Goal: Task Accomplishment & Management: Use online tool/utility

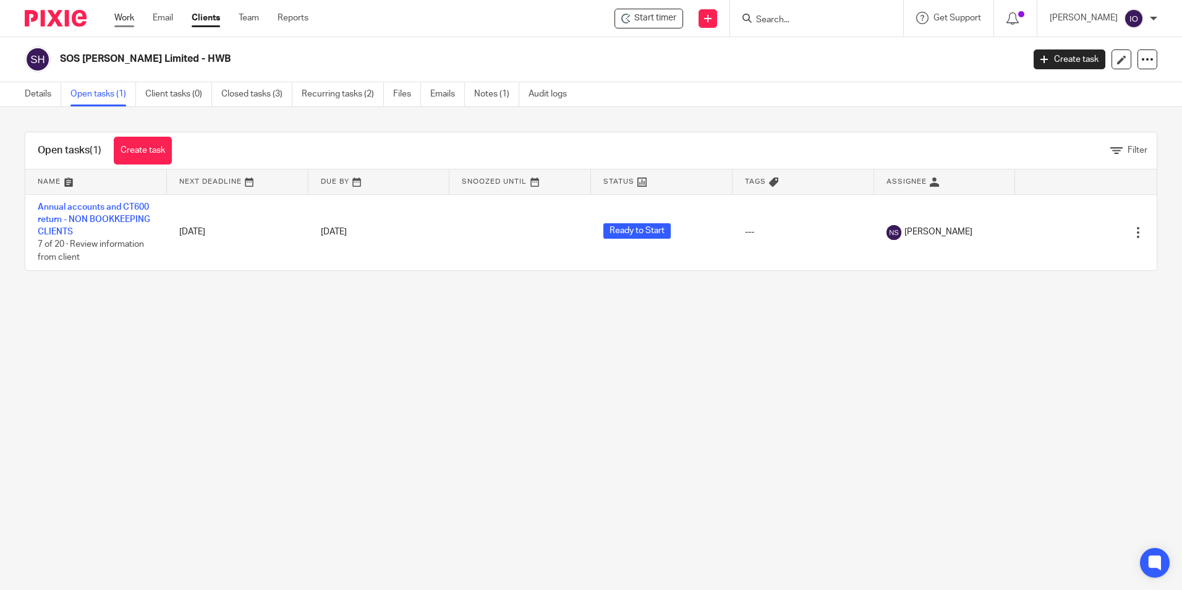
click at [124, 15] on link "Work" at bounding box center [124, 18] width 20 height 12
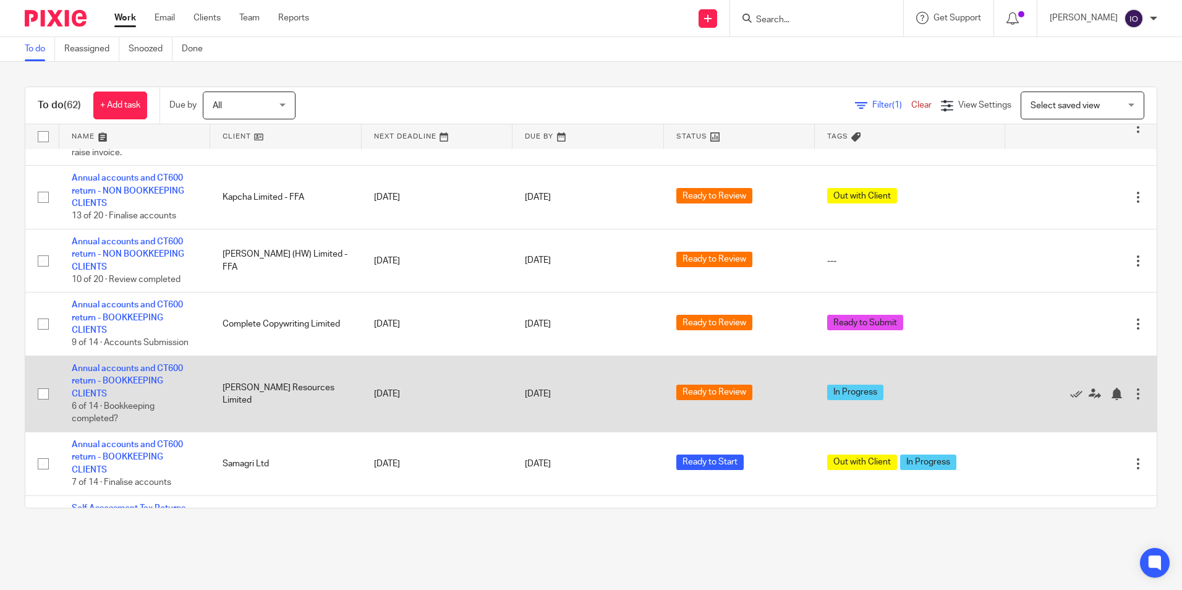
scroll to position [618, 0]
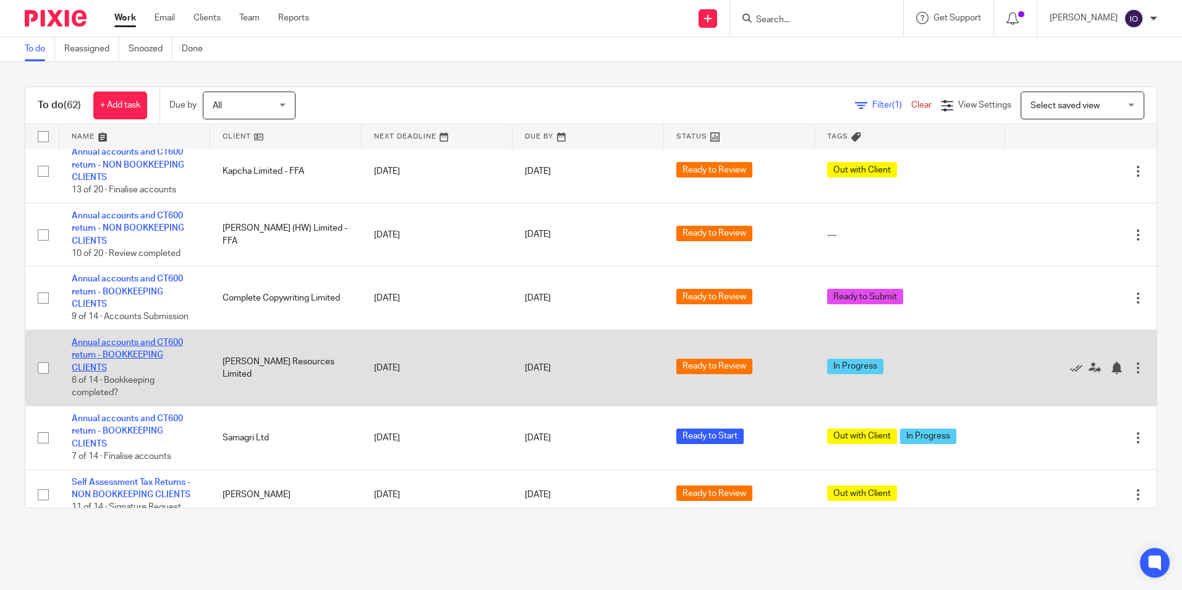
click at [151, 341] on link "Annual accounts and CT600 return - BOOKKEEPING CLIENTS" at bounding box center [127, 355] width 111 height 34
click at [158, 338] on link "Annual accounts and CT600 return - BOOKKEEPING CLIENTS" at bounding box center [127, 355] width 111 height 34
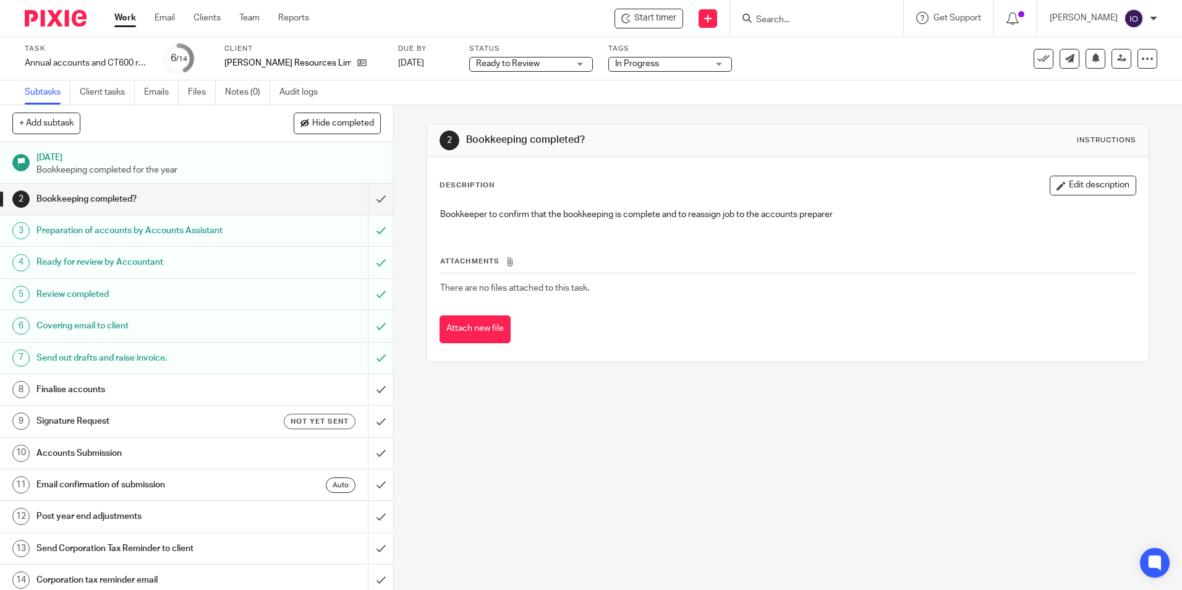
click at [660, 66] on span "In Progress" at bounding box center [661, 64] width 93 height 13
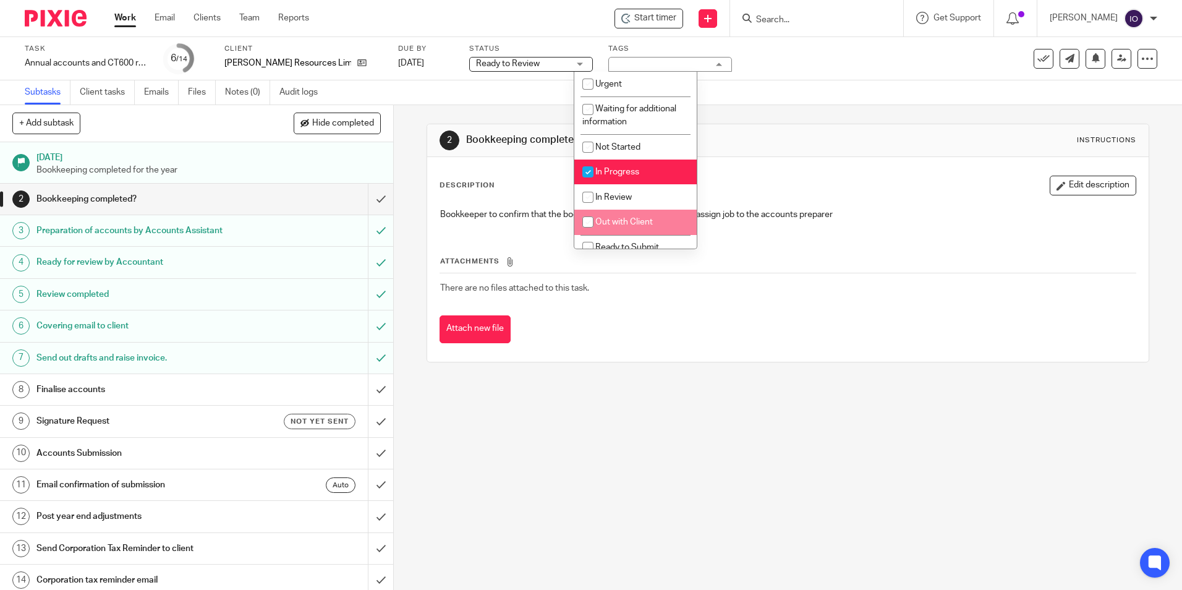
click at [630, 217] on li "Out with Client" at bounding box center [635, 222] width 122 height 25
checkbox input "true"
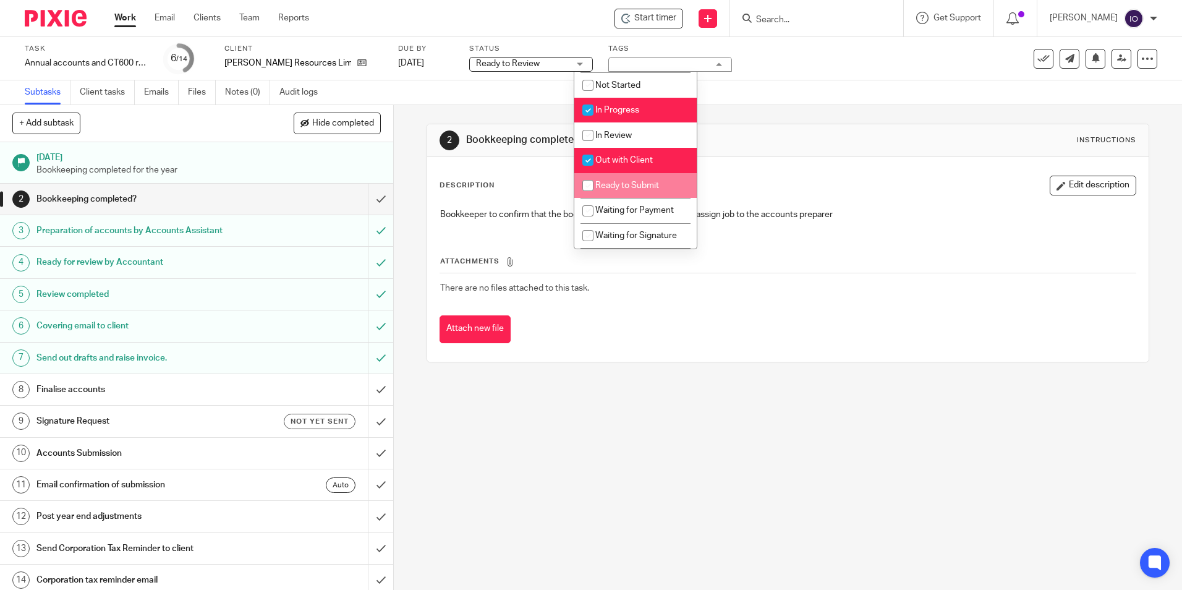
scroll to position [124, 0]
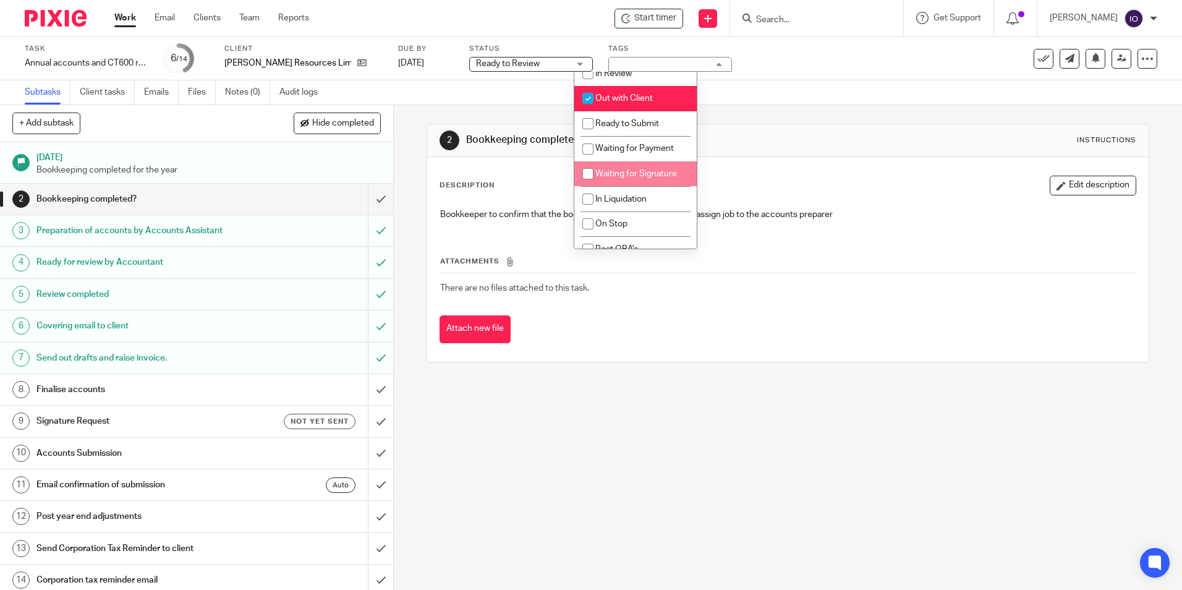
click at [631, 174] on span "Waiting for Signature" at bounding box center [637, 173] width 82 height 9
checkbox input "true"
drag, startPoint x: 814, startPoint y: 80, endPoint x: 807, endPoint y: 82, distance: 7.6
click at [814, 80] on div "Subtasks Client tasks Emails Files Notes (0) Audit logs" at bounding box center [591, 92] width 1182 height 25
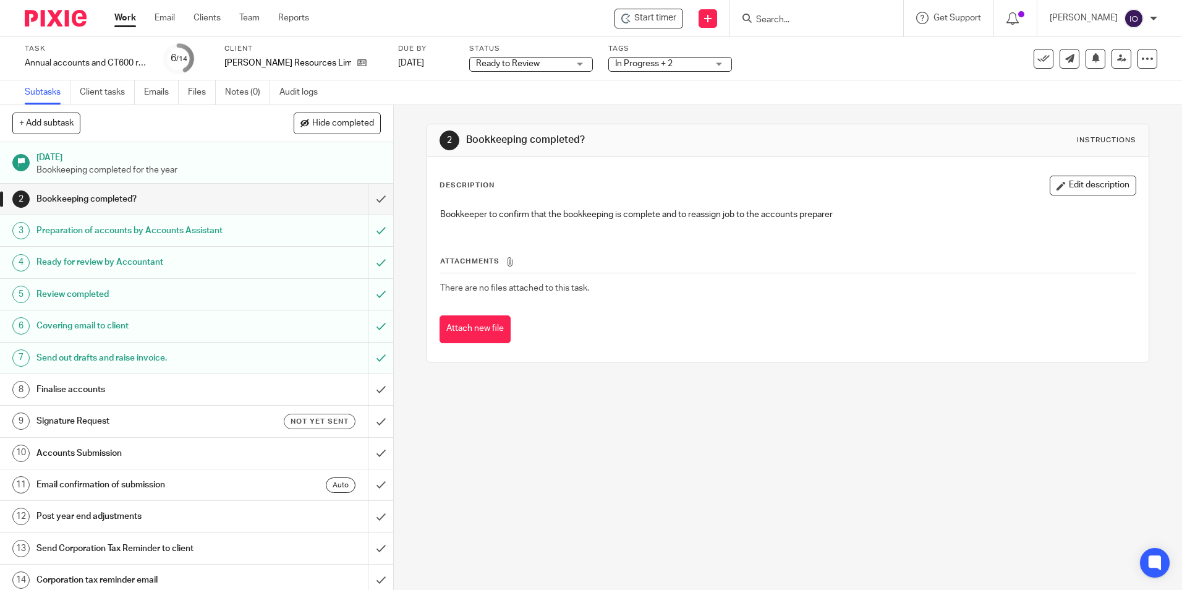
click at [126, 18] on link "Work" at bounding box center [125, 18] width 22 height 12
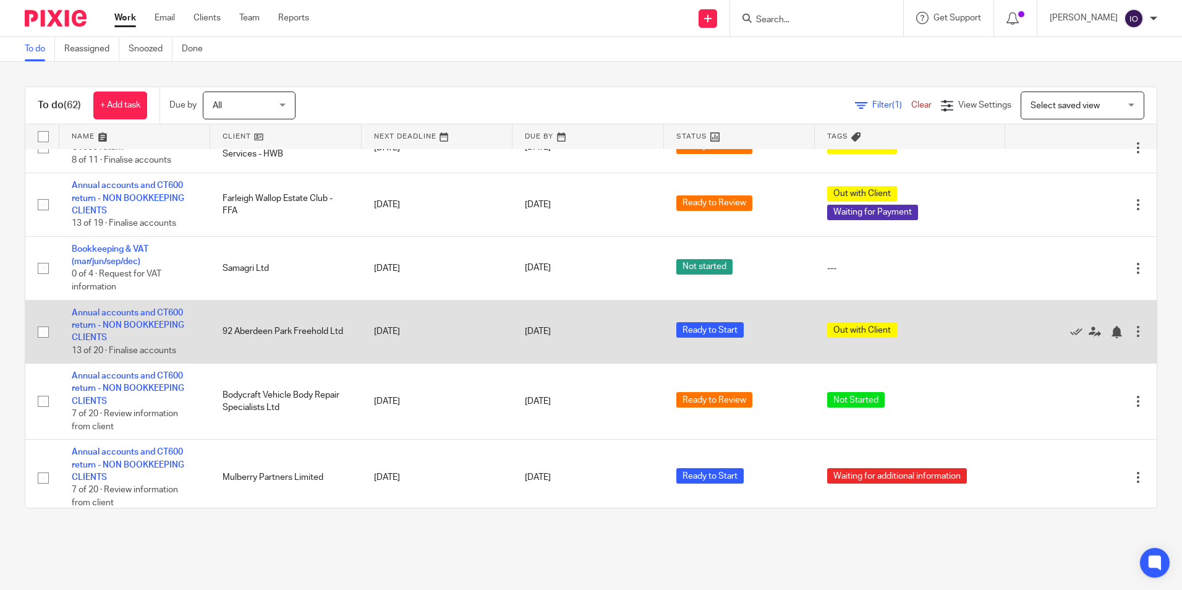
scroll to position [186, 0]
